Goal: Information Seeking & Learning: Find contact information

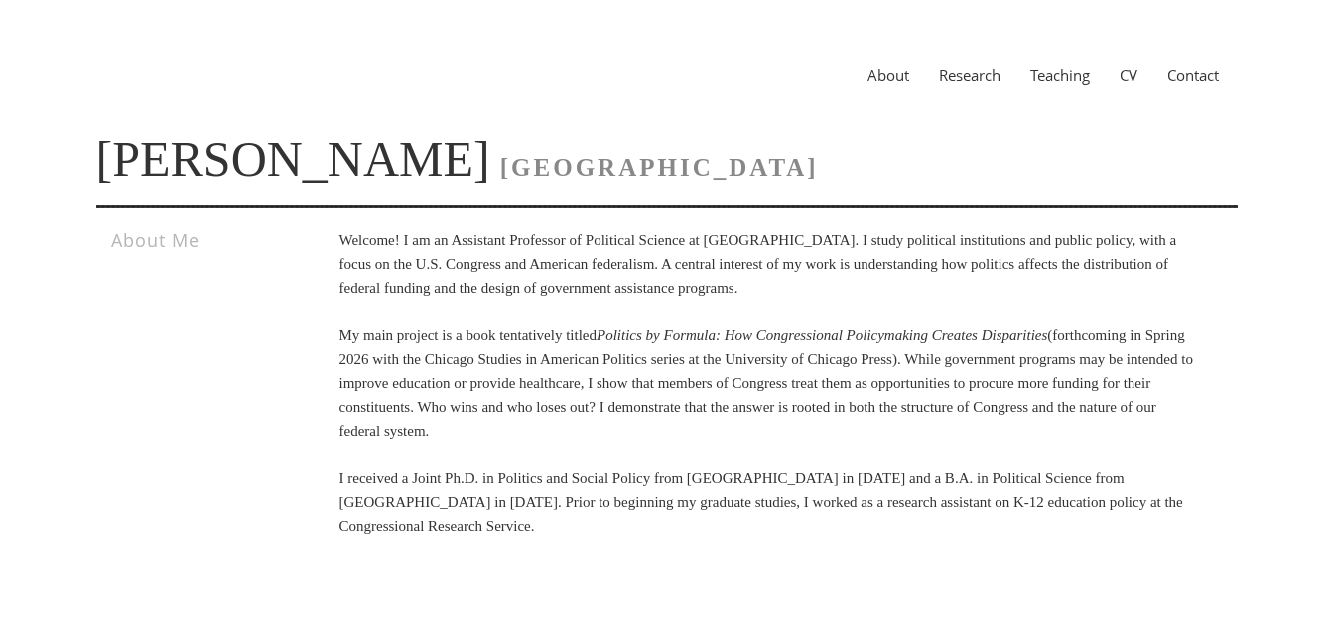
click at [1186, 83] on link "Contact" at bounding box center [1192, 76] width 81 height 20
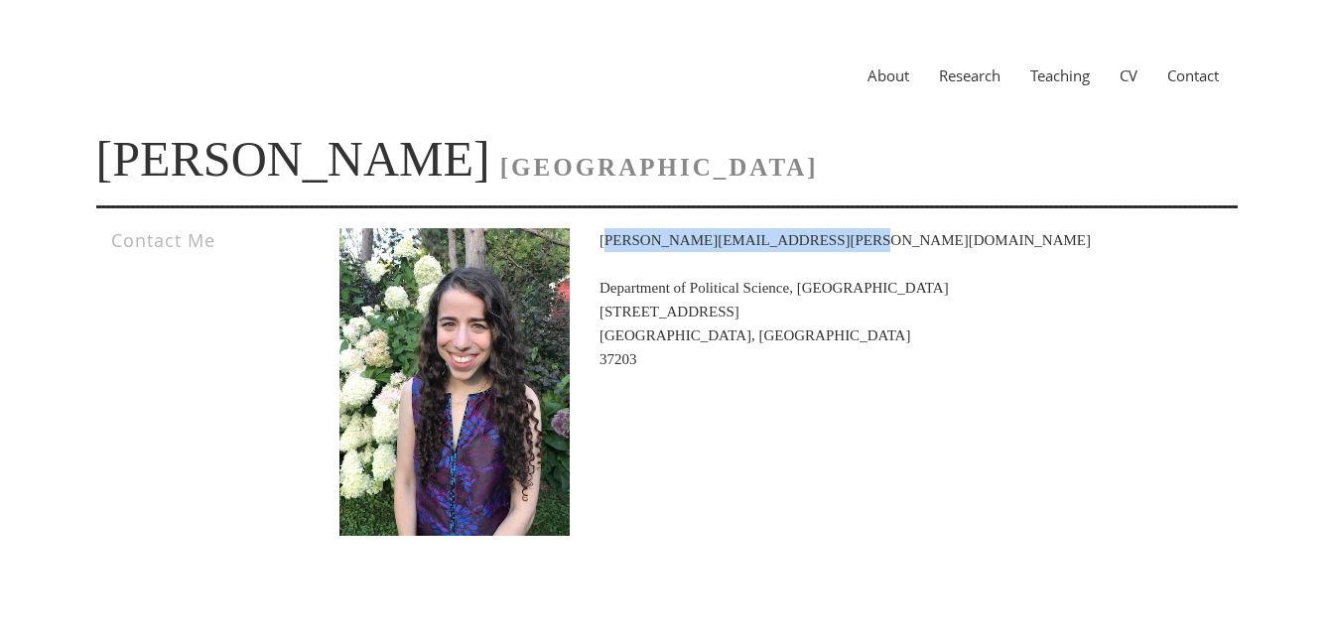
drag, startPoint x: 607, startPoint y: 238, endPoint x: 819, endPoint y: 241, distance: 212.4
click at [819, 241] on p "leah.s.rosenstiel@vanderbilt.edu Department of Political Science, Vanderbilt Un…" at bounding box center [767, 299] width 857 height 143
copy p "leah.s.rosenstiel@vanderbilt.edu"
click at [866, 257] on p "leah.s.rosenstiel@vanderbilt.edu Department of Political Science, Vanderbilt Un…" at bounding box center [767, 299] width 857 height 143
